Goal: Navigation & Orientation: Find specific page/section

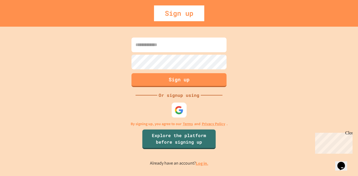
click at [181, 110] on img at bounding box center [179, 109] width 9 height 9
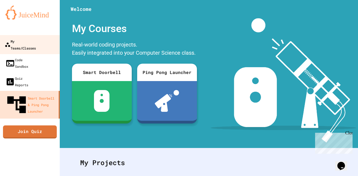
click at [33, 39] on div "My Teams/Classes" at bounding box center [20, 44] width 31 height 13
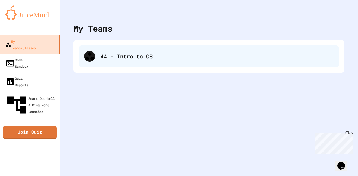
click at [112, 61] on div "4A - Intro to CS" at bounding box center [209, 56] width 260 height 22
